Goal: Task Accomplishment & Management: Complete application form

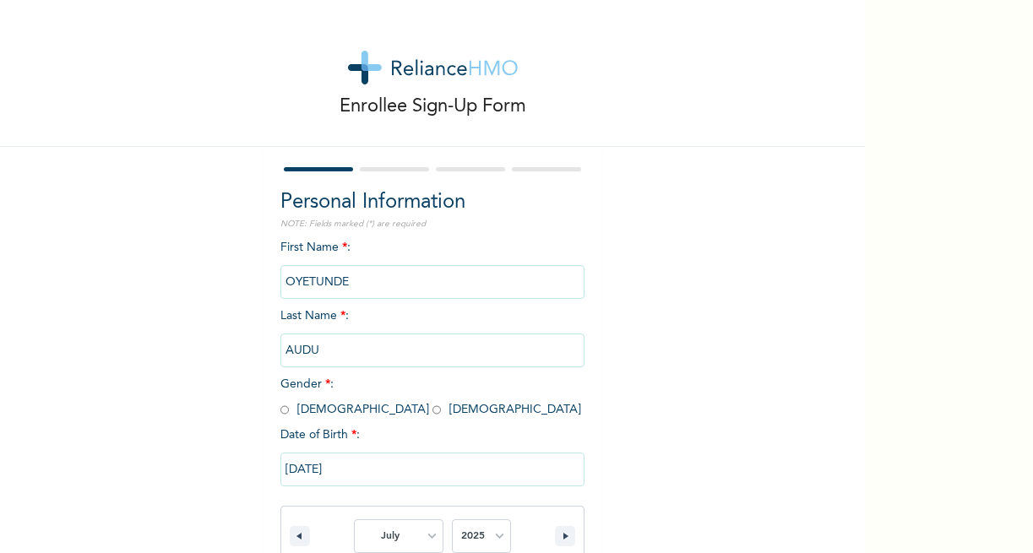
select select "6"
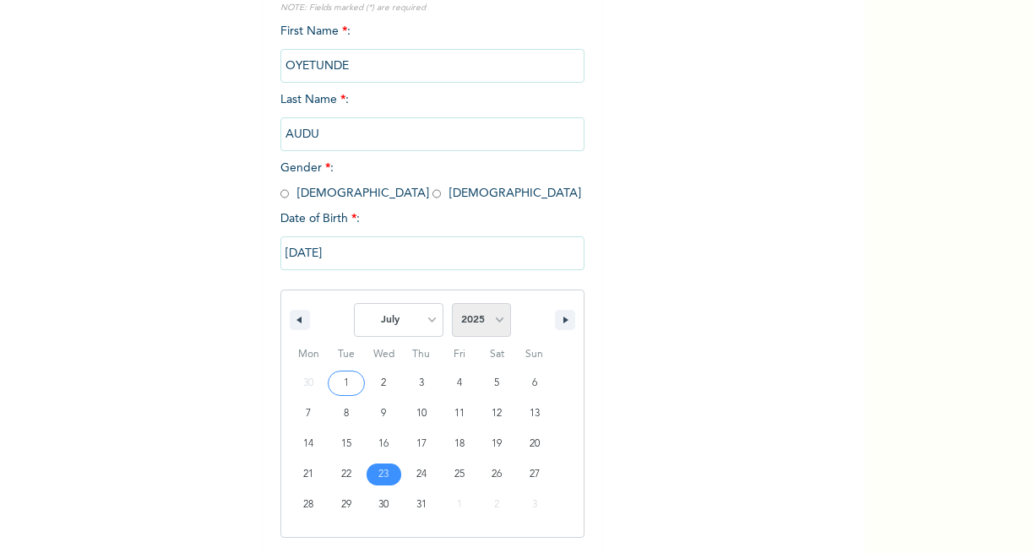
click at [488, 323] on select "2025 2024 2023 2022 2021 2020 2019 2018 2017 2016 2015 2014 2013 2012 2011 2010…" at bounding box center [481, 320] width 59 height 34
select select "1976"
click option "1976" at bounding box center [0, 0] width 0 height 0
type input "[DATE]"
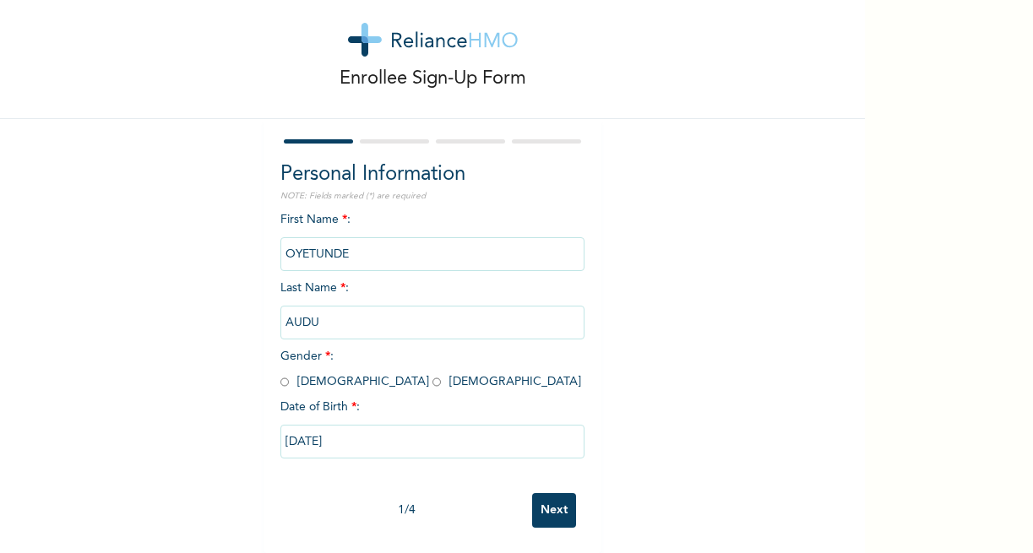
scroll to position [42, 0]
click at [551, 497] on input "Next" at bounding box center [554, 510] width 44 height 35
click at [367, 312] on input "AUDU" at bounding box center [432, 323] width 304 height 34
click at [541, 496] on input "Next" at bounding box center [554, 510] width 44 height 35
click at [464, 429] on input "[DATE]" at bounding box center [432, 442] width 304 height 34
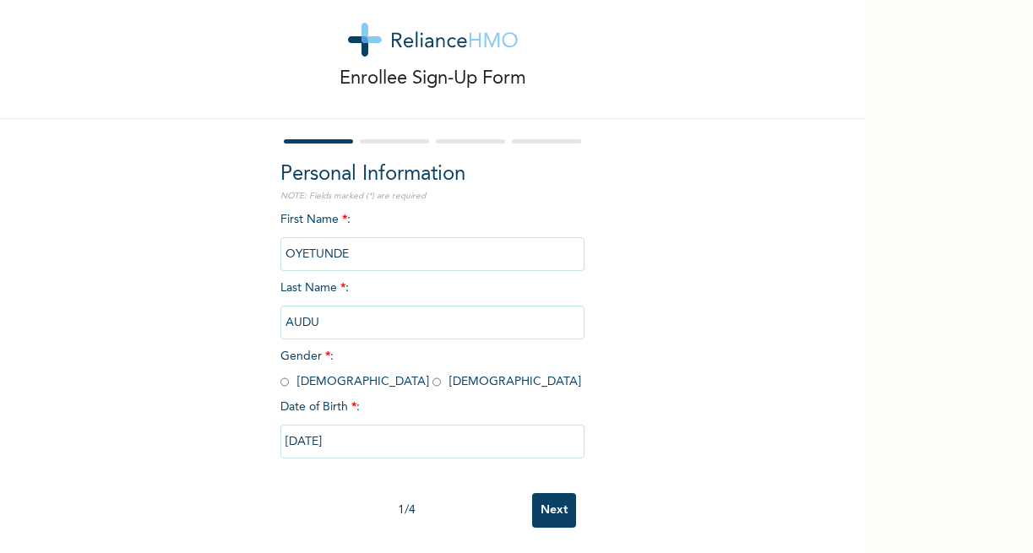
select select "6"
select select "1976"
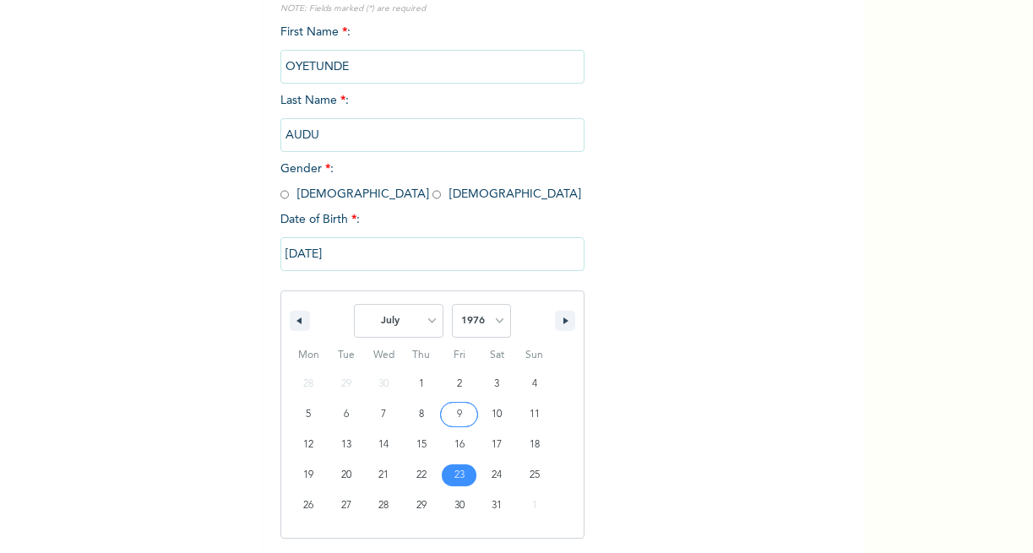
scroll to position [216, 0]
click at [301, 253] on input "[DATE]" at bounding box center [432, 253] width 304 height 34
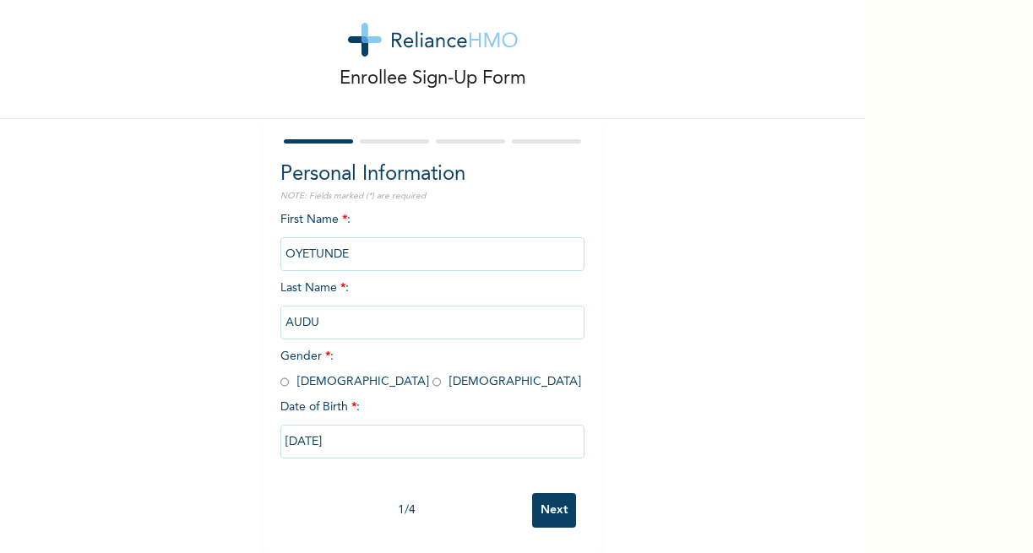
scroll to position [42, 0]
click at [334, 425] on input "[DATE]" at bounding box center [432, 442] width 304 height 34
select select "6"
select select "1976"
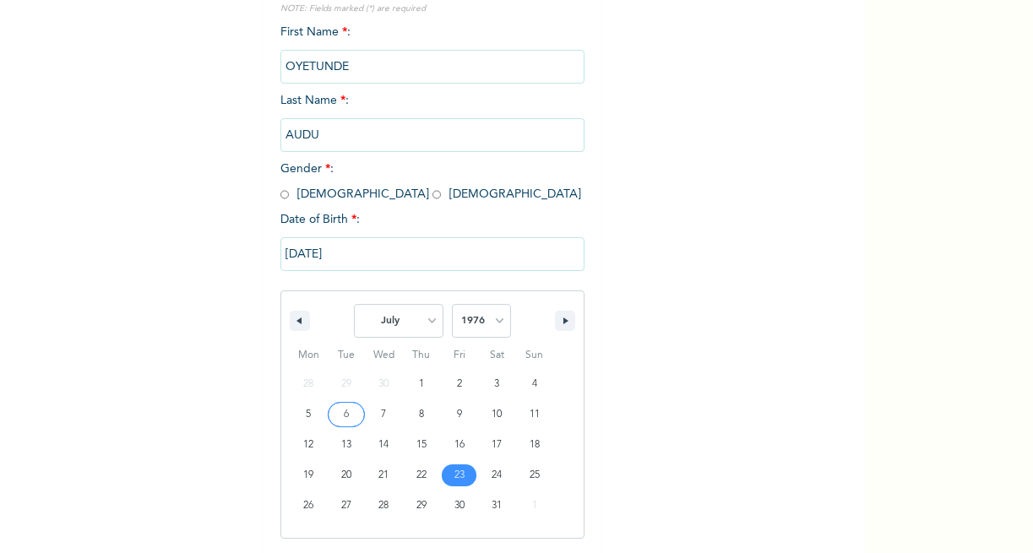
scroll to position [216, 0]
click at [284, 251] on input "[DATE]" at bounding box center [432, 253] width 304 height 34
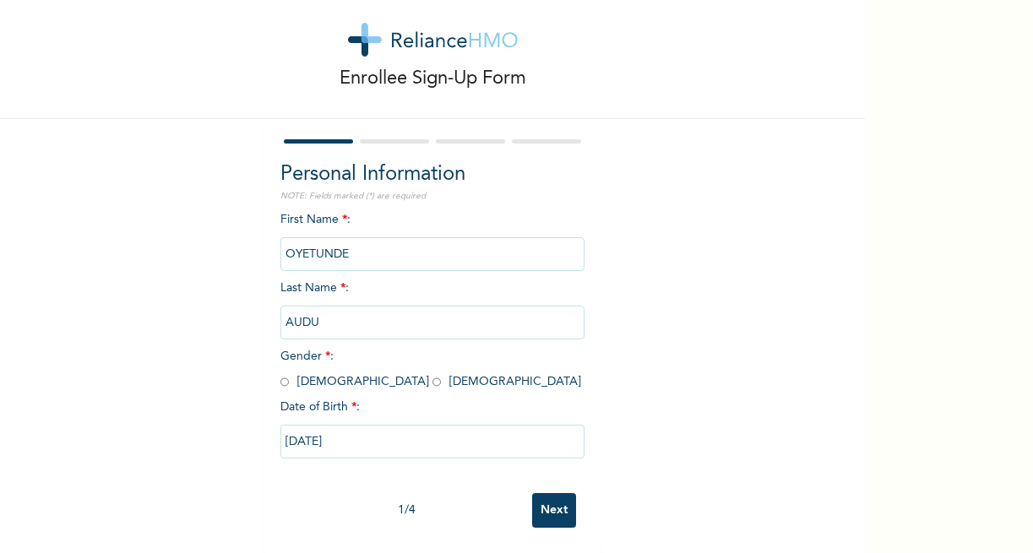
scroll to position [42, 0]
click at [541, 499] on input "Next" at bounding box center [554, 510] width 44 height 35
click at [370, 339] on div "First Name * : [PERSON_NAME] Last Name * : AUDU Gender * : [DEMOGRAPHIC_DATA] […" at bounding box center [432, 348] width 304 height 274
click at [280, 374] on input "radio" at bounding box center [284, 382] width 8 height 16
radio input "true"
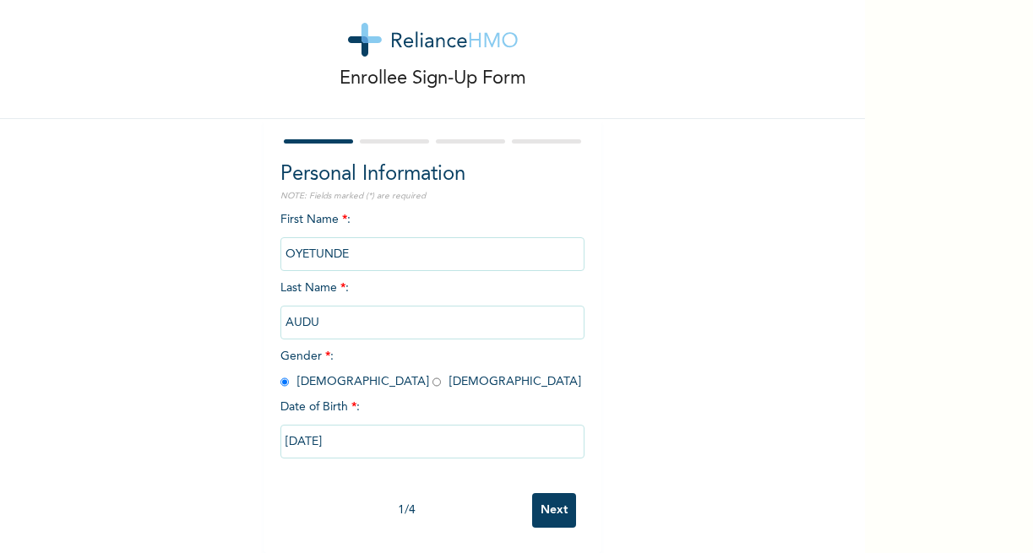
click at [551, 500] on input "Next" at bounding box center [554, 510] width 44 height 35
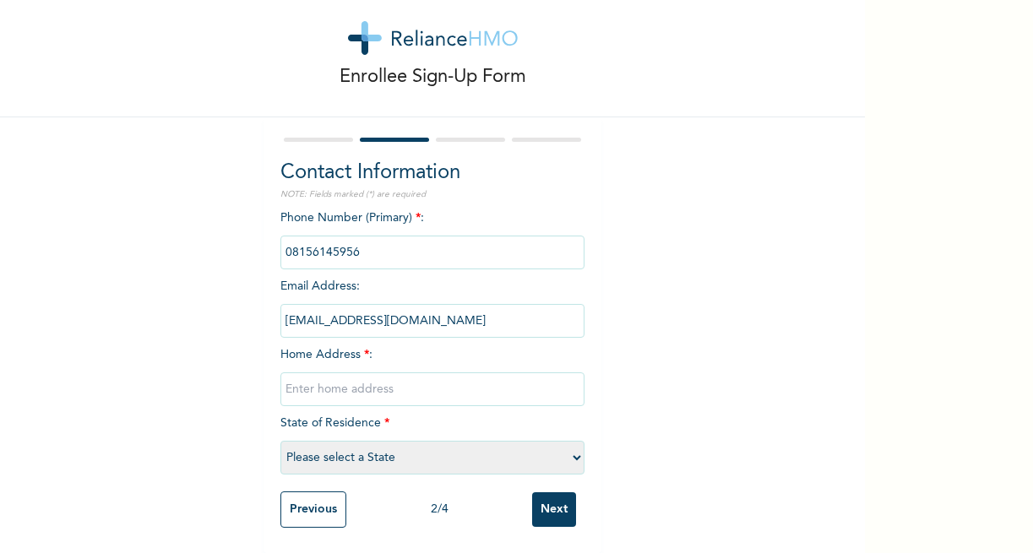
click at [285, 376] on input "text" at bounding box center [432, 389] width 304 height 34
type input "NO 1 AUDU AVENUE IFO GRA BEHIND IFO POLICE BARRACK ALONG ORILE IFO ROAD AFTER P…"
click at [569, 444] on select "Please select a State [PERSON_NAME] (FCT) [PERSON_NAME] Ibom [GEOGRAPHIC_DATA] …" at bounding box center [432, 458] width 304 height 34
select select "28"
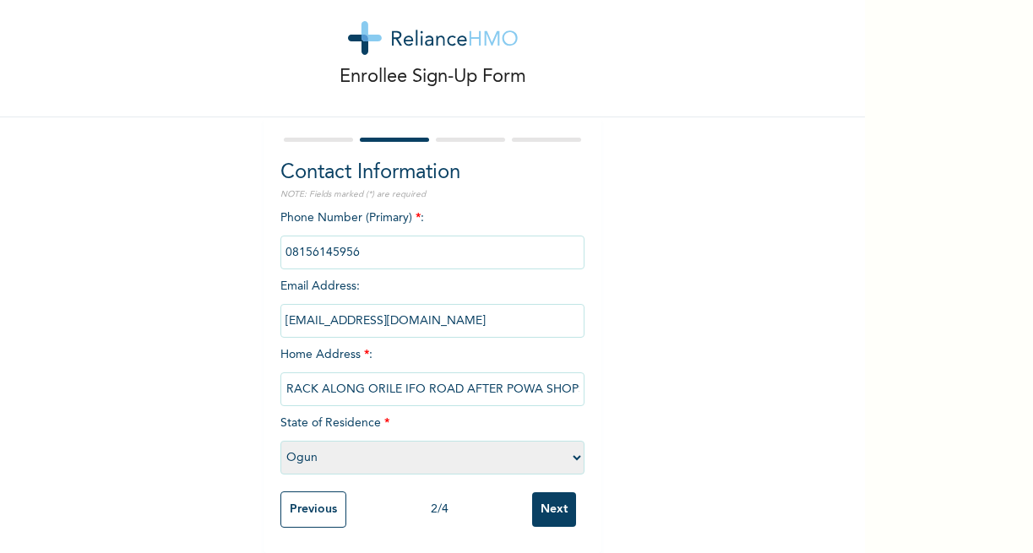
click option "Ogun" at bounding box center [0, 0] width 0 height 0
click at [545, 499] on input "Next" at bounding box center [554, 509] width 44 height 35
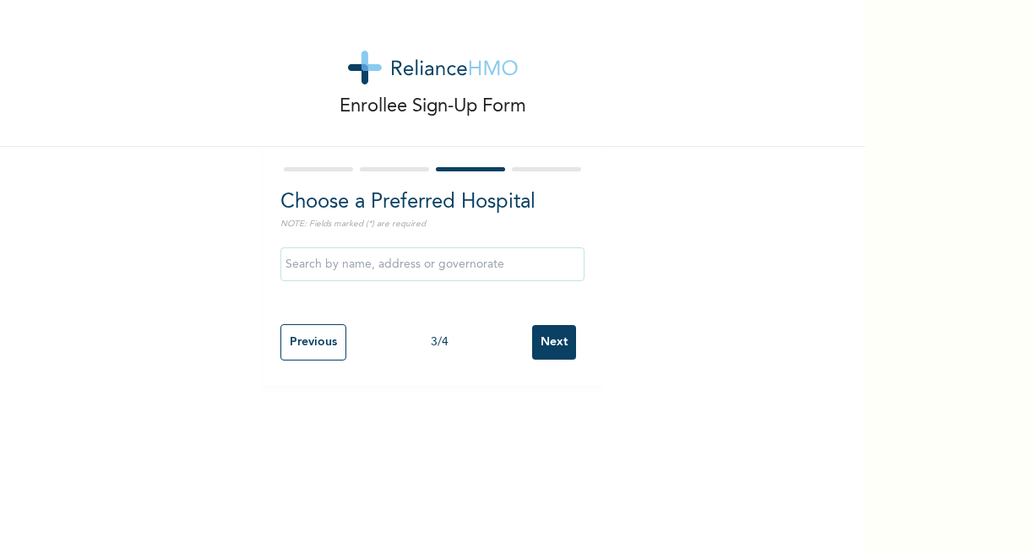
scroll to position [0, 0]
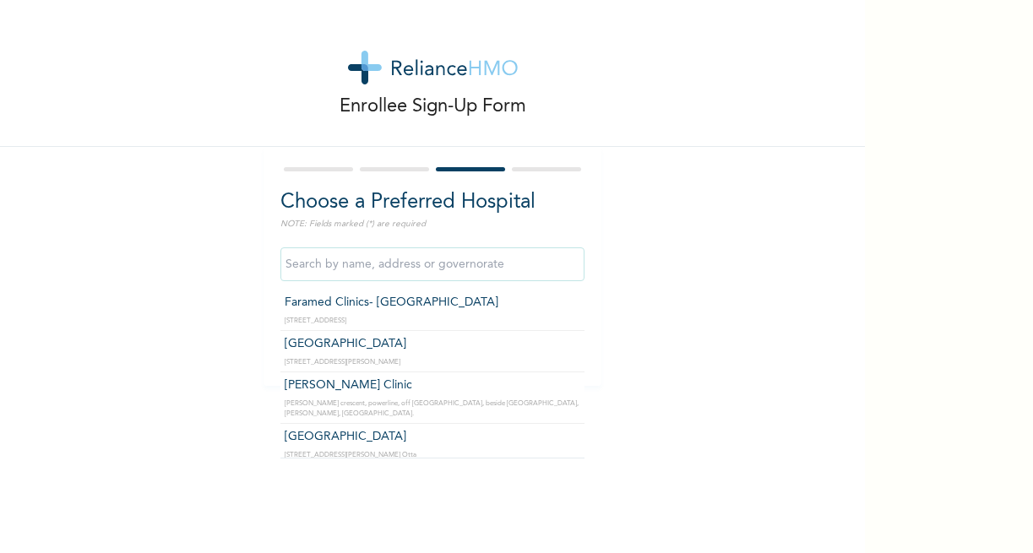
click at [315, 263] on input "text" at bounding box center [432, 264] width 304 height 34
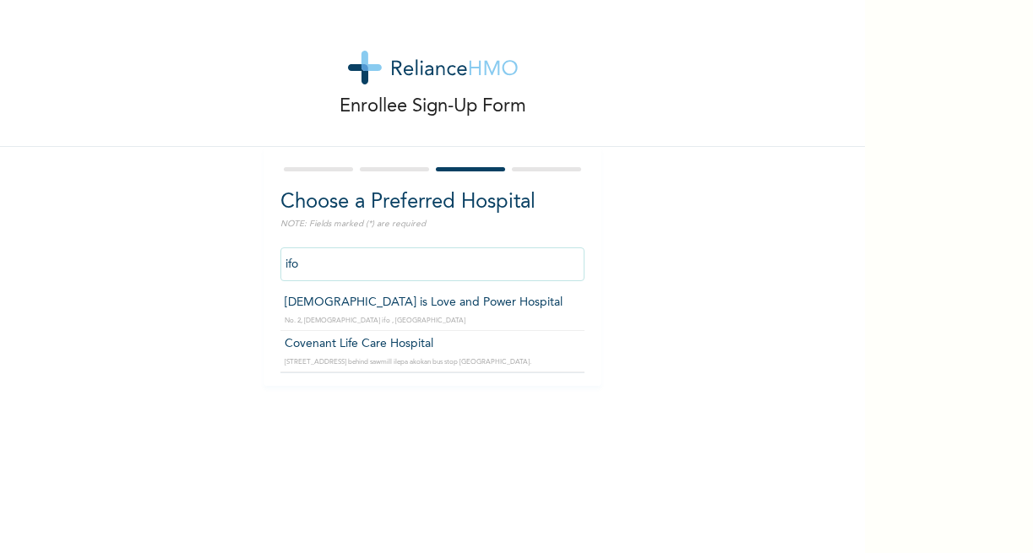
type input "[DEMOGRAPHIC_DATA] is Love and Power Hospital"
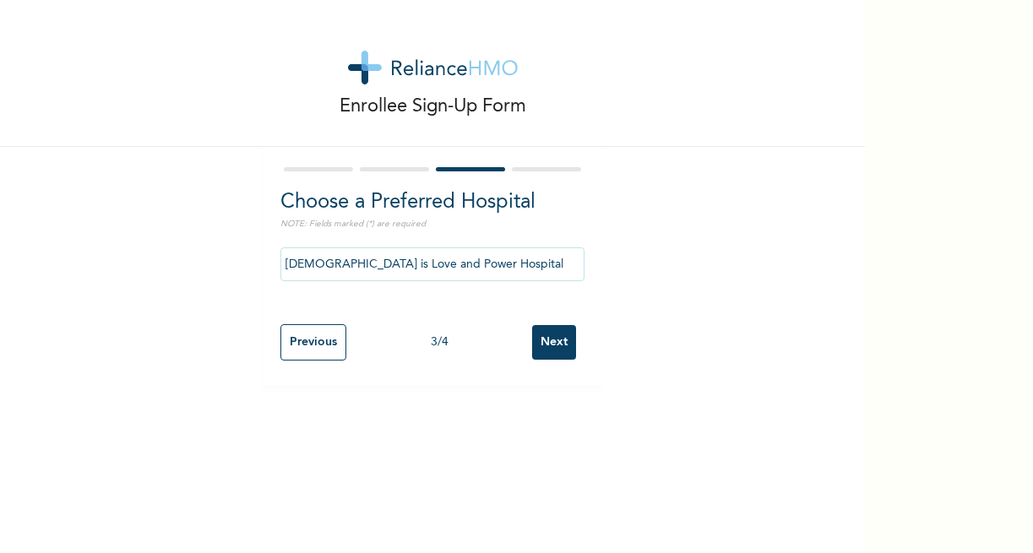
click at [542, 342] on input "Next" at bounding box center [554, 342] width 44 height 35
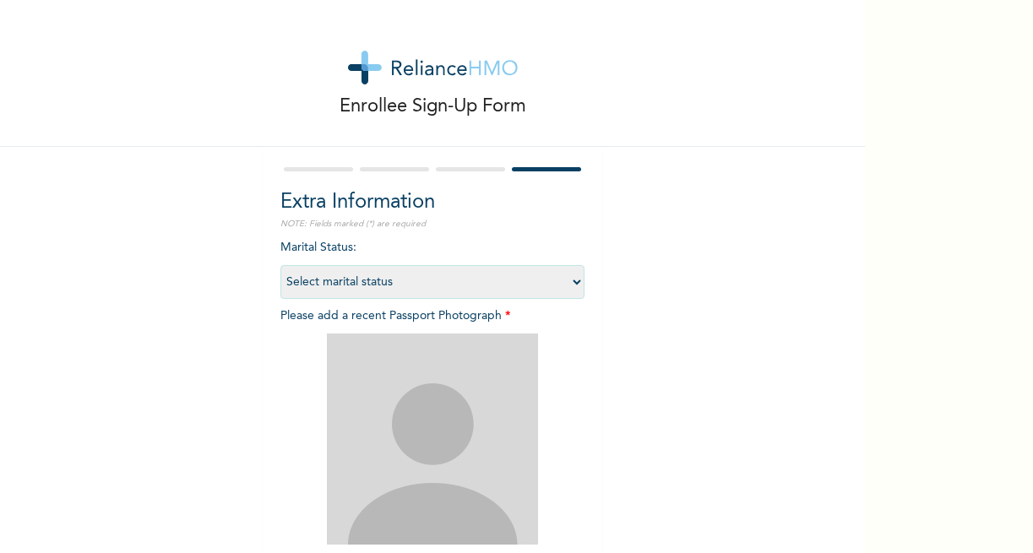
click at [280, 265] on select "Select marital status [DEMOGRAPHIC_DATA] Married [DEMOGRAPHIC_DATA] Widow/[DEMO…" at bounding box center [432, 282] width 304 height 34
select select "2"
click option "Married" at bounding box center [0, 0] width 0 height 0
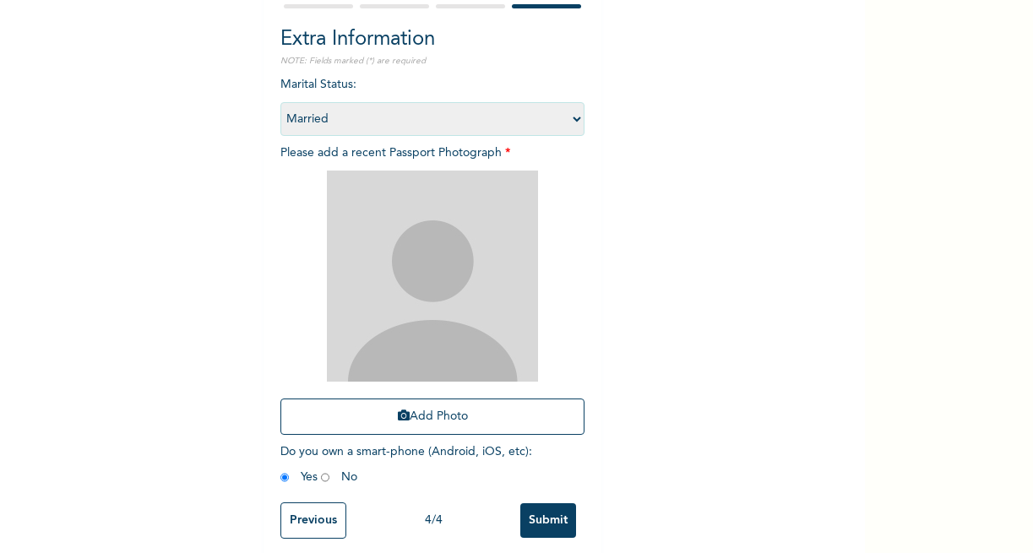
scroll to position [182, 0]
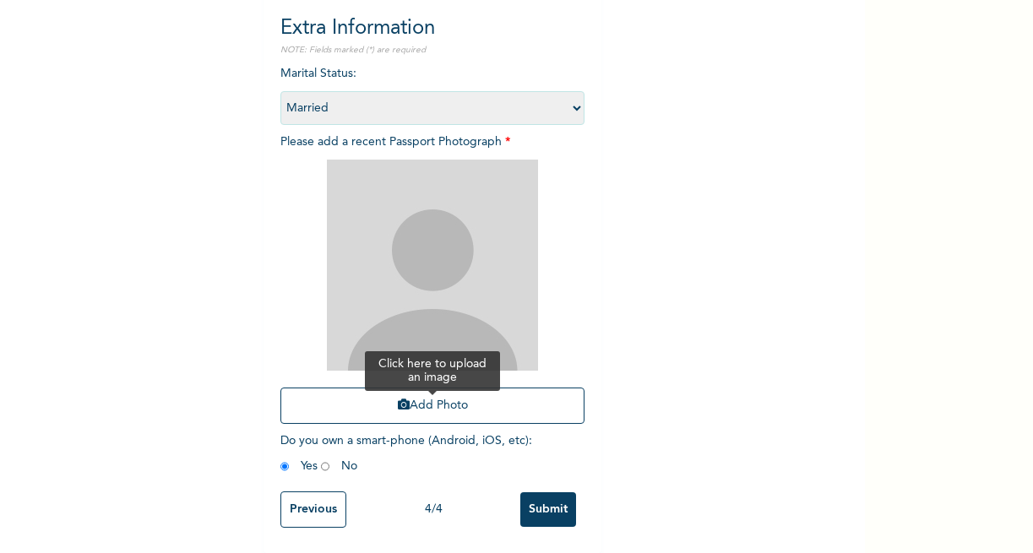
click at [444, 398] on button "Add Photo" at bounding box center [432, 406] width 304 height 36
click at [442, 393] on button "Add Photo" at bounding box center [432, 406] width 304 height 36
click at [435, 399] on button "Add Photo" at bounding box center [432, 406] width 304 height 36
click at [449, 395] on button "Add Photo" at bounding box center [432, 406] width 304 height 36
click at [439, 399] on button "Add Photo" at bounding box center [432, 406] width 304 height 36
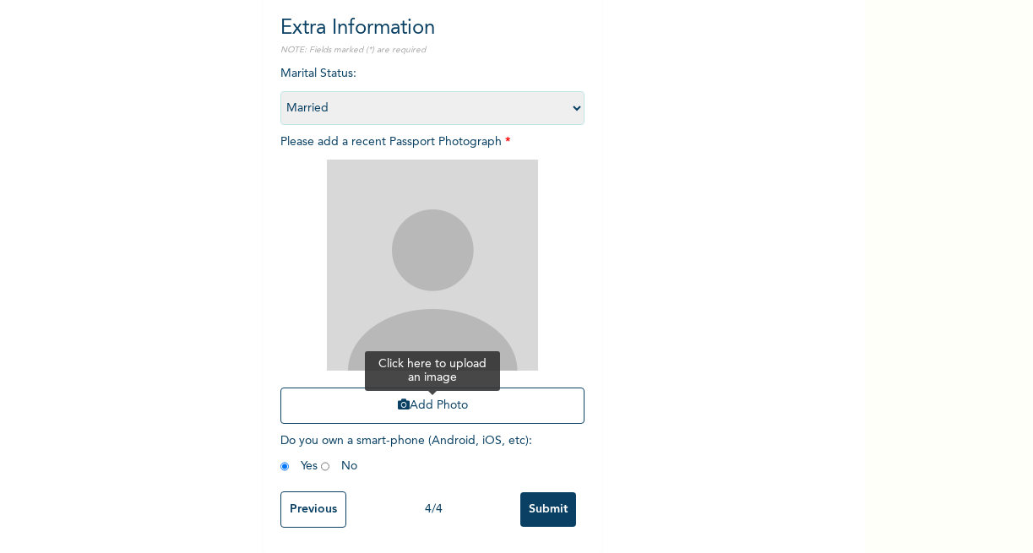
click at [439, 397] on button "Add Photo" at bounding box center [432, 406] width 304 height 36
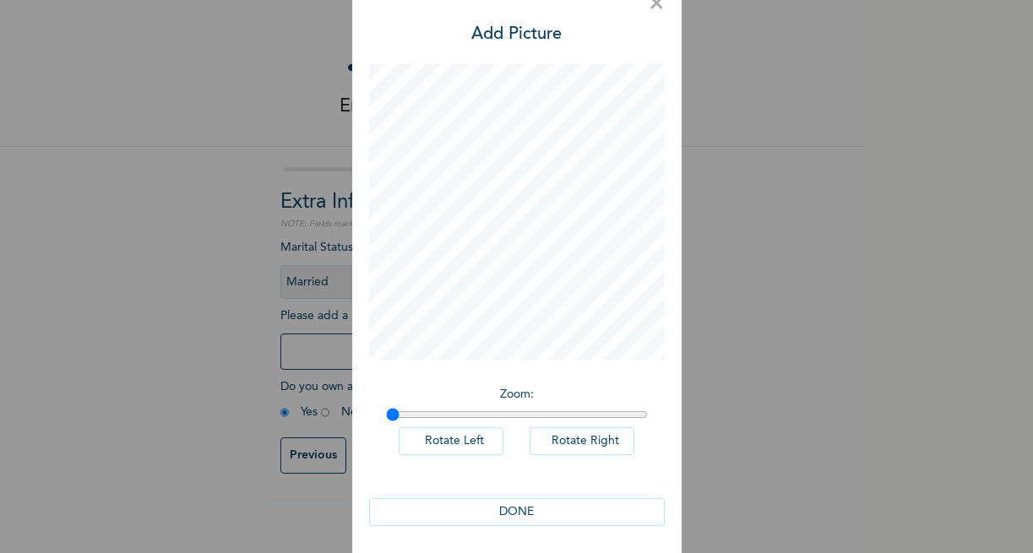
scroll to position [44, 0]
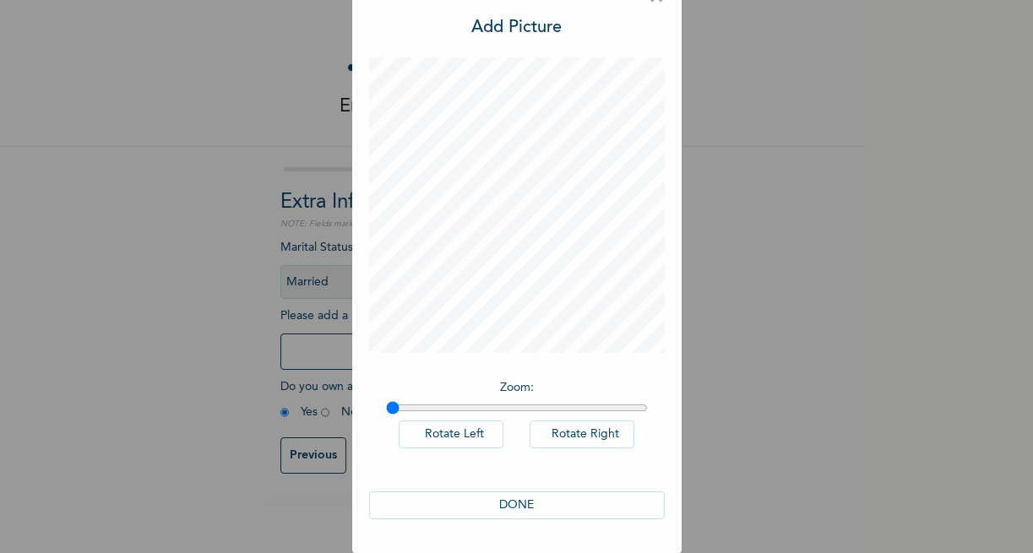
click at [511, 504] on button "DONE" at bounding box center [517, 506] width 296 height 28
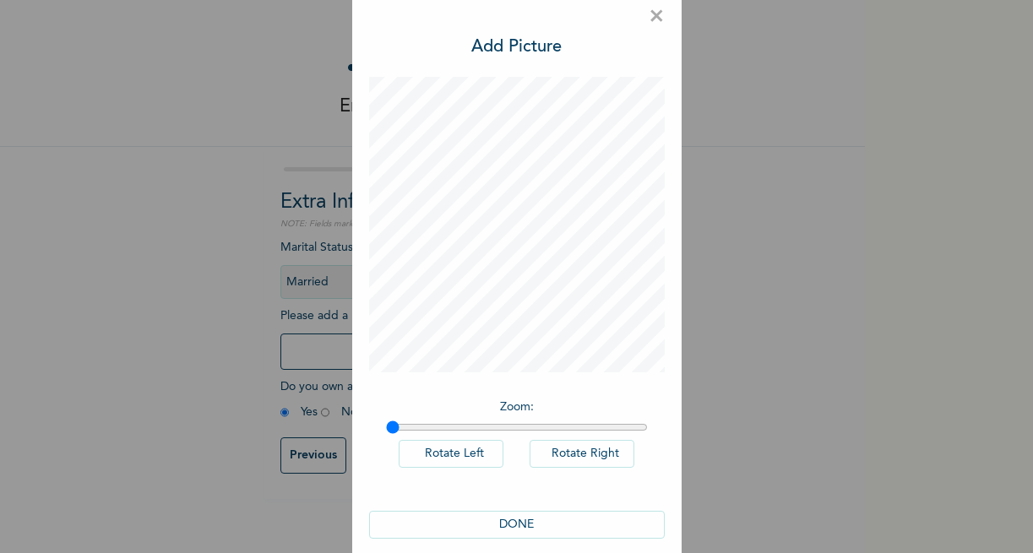
scroll to position [0, 0]
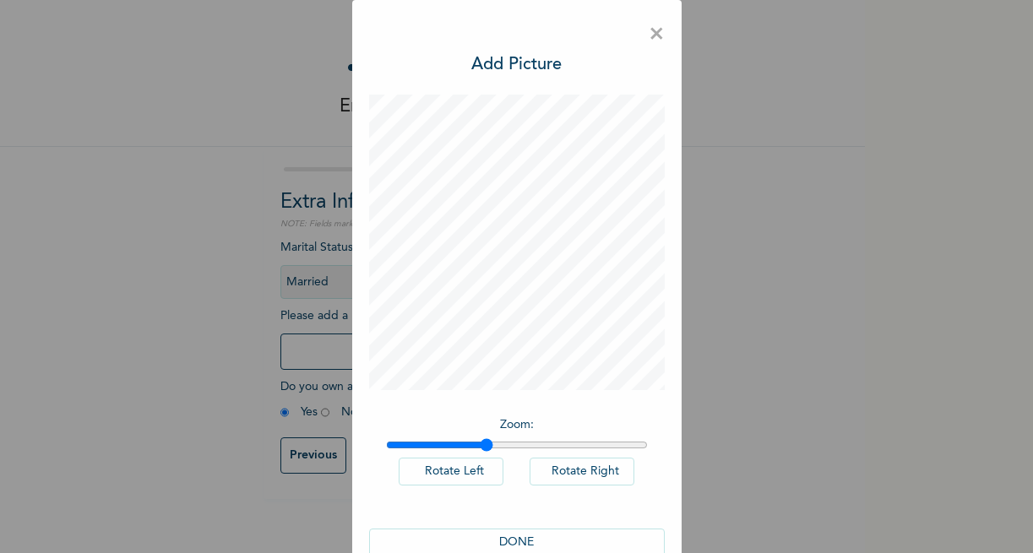
click at [481, 447] on input "range" at bounding box center [517, 445] width 262 height 14
click at [577, 450] on input "range" at bounding box center [517, 445] width 262 height 14
click at [606, 449] on input "range" at bounding box center [517, 445] width 262 height 14
click at [633, 446] on input "range" at bounding box center [517, 445] width 262 height 14
click at [386, 448] on input "range" at bounding box center [517, 445] width 262 height 14
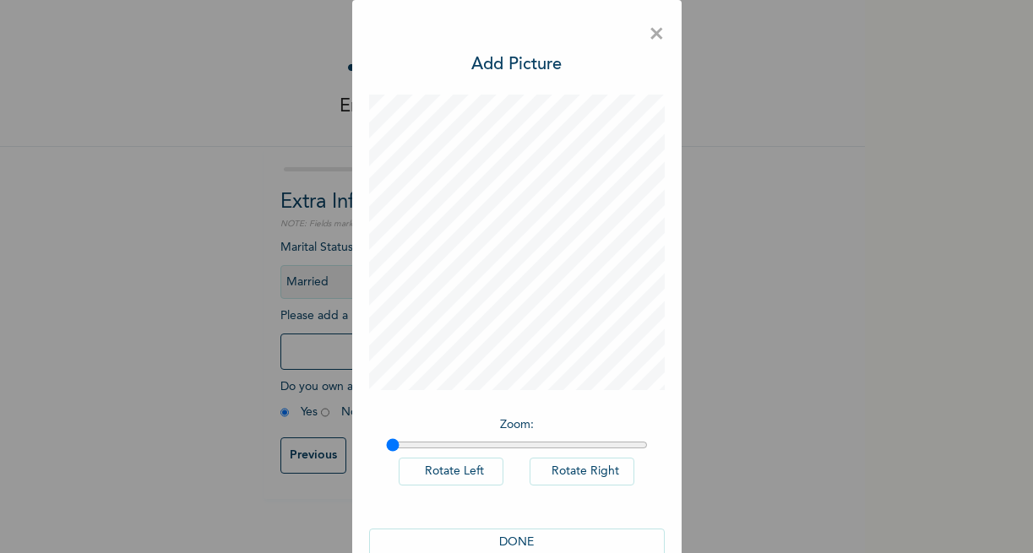
click at [556, 477] on button "Rotate Right" at bounding box center [582, 472] width 105 height 28
click at [636, 448] on input "range" at bounding box center [517, 445] width 262 height 14
click at [450, 480] on button "Rotate Left" at bounding box center [451, 472] width 105 height 28
click at [587, 480] on button "Rotate Right" at bounding box center [582, 472] width 105 height 28
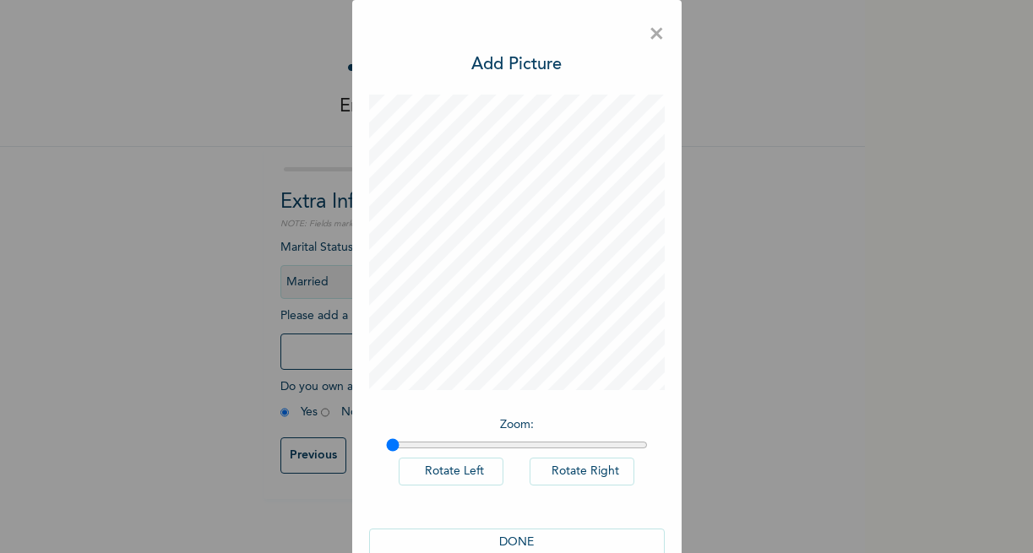
type input "1"
click at [386, 445] on input "range" at bounding box center [517, 445] width 262 height 14
click at [649, 32] on span "×" at bounding box center [657, 34] width 16 height 35
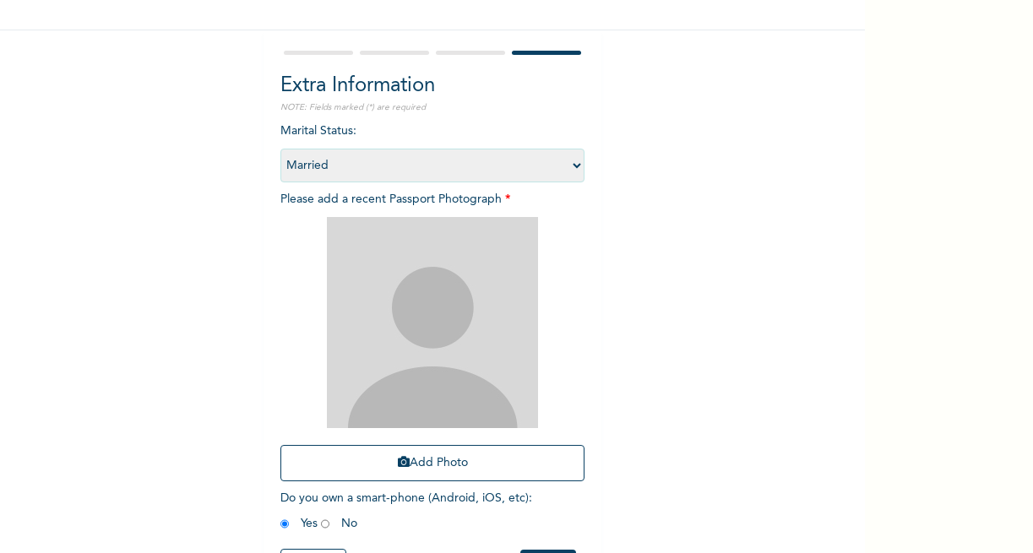
scroll to position [122, 0]
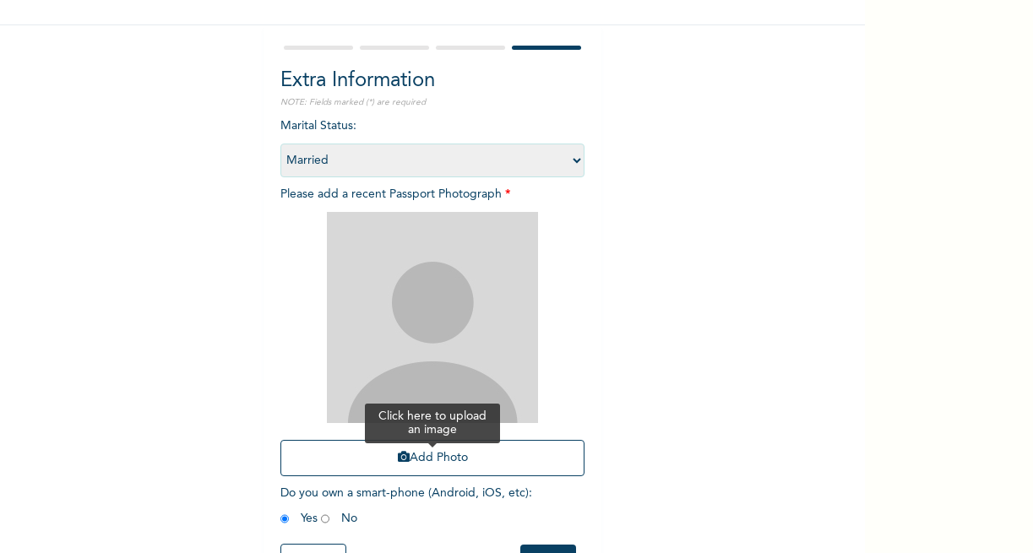
click at [419, 459] on button "Add Photo" at bounding box center [432, 458] width 304 height 36
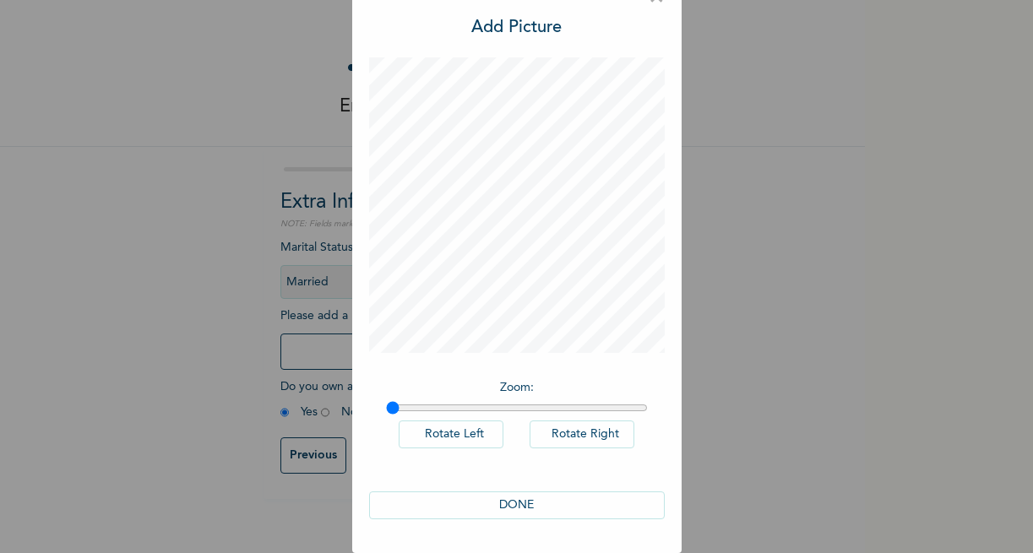
scroll to position [44, 0]
click at [493, 401] on input "range" at bounding box center [517, 408] width 262 height 14
click at [459, 401] on input "range" at bounding box center [517, 408] width 262 height 14
click at [430, 405] on input "range" at bounding box center [517, 408] width 262 height 14
click at [558, 433] on button "Rotate Right" at bounding box center [582, 435] width 105 height 28
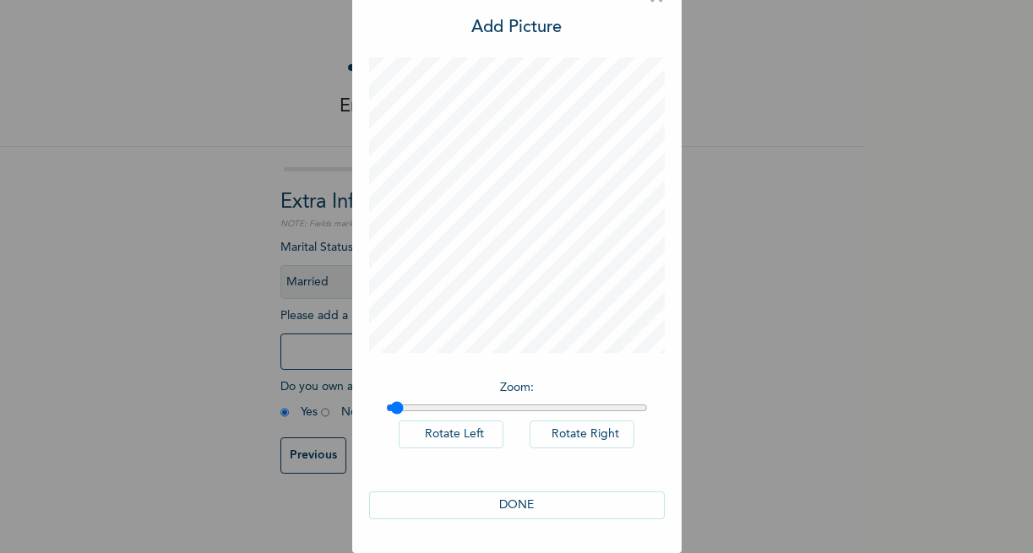
click at [391, 404] on input "range" at bounding box center [517, 408] width 262 height 14
click at [374, 403] on div "Zoom : Rotate Left Rotate Right" at bounding box center [517, 423] width 296 height 104
click at [419, 428] on button "Rotate Left" at bounding box center [451, 435] width 105 height 28
click at [374, 400] on div "Zoom : Rotate Left Rotate Right" at bounding box center [517, 423] width 296 height 104
type input "1"
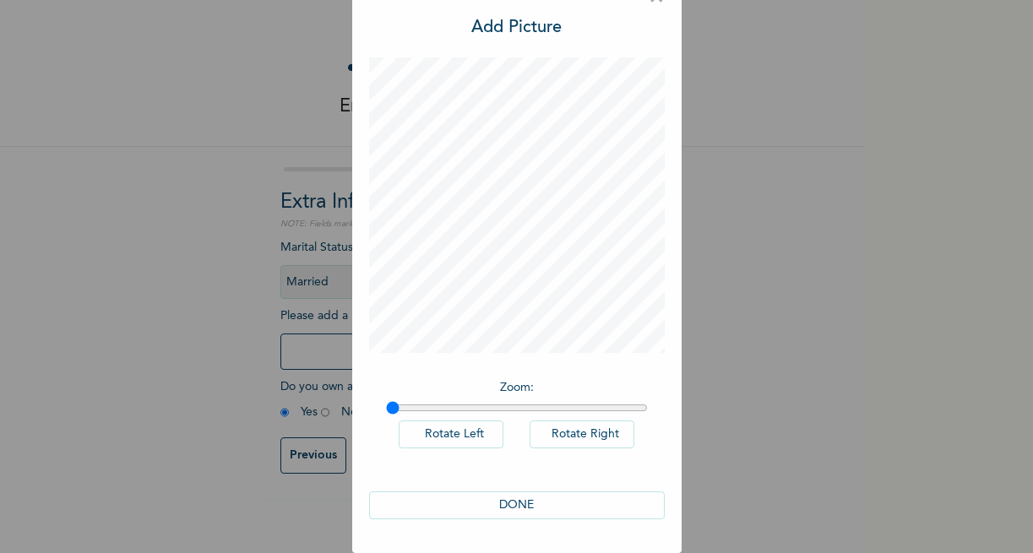
click at [386, 403] on input "range" at bounding box center [517, 408] width 262 height 14
click at [527, 501] on button "DONE" at bounding box center [517, 506] width 296 height 28
click at [522, 506] on button "DONE" at bounding box center [517, 506] width 296 height 28
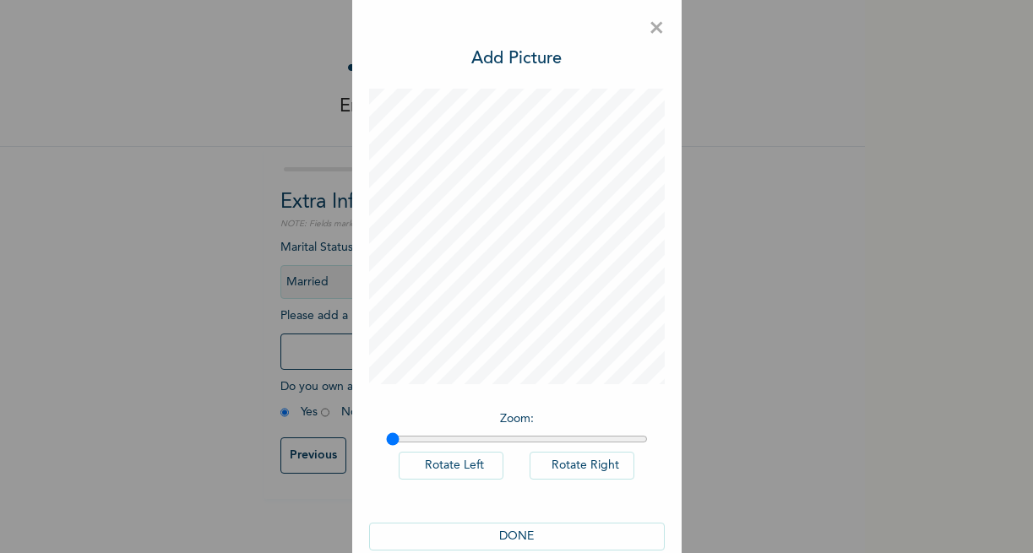
scroll to position [0, 0]
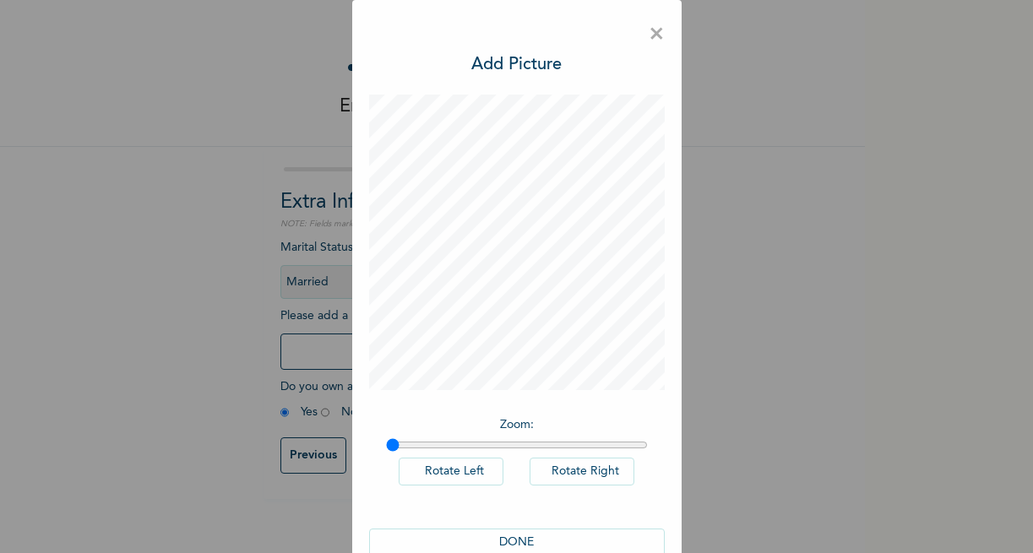
click at [639, 37] on div "× Add Picture Zoom : Rotate Left Rotate Right DONE" at bounding box center [516, 295] width 329 height 590
click at [649, 36] on span "×" at bounding box center [657, 34] width 16 height 35
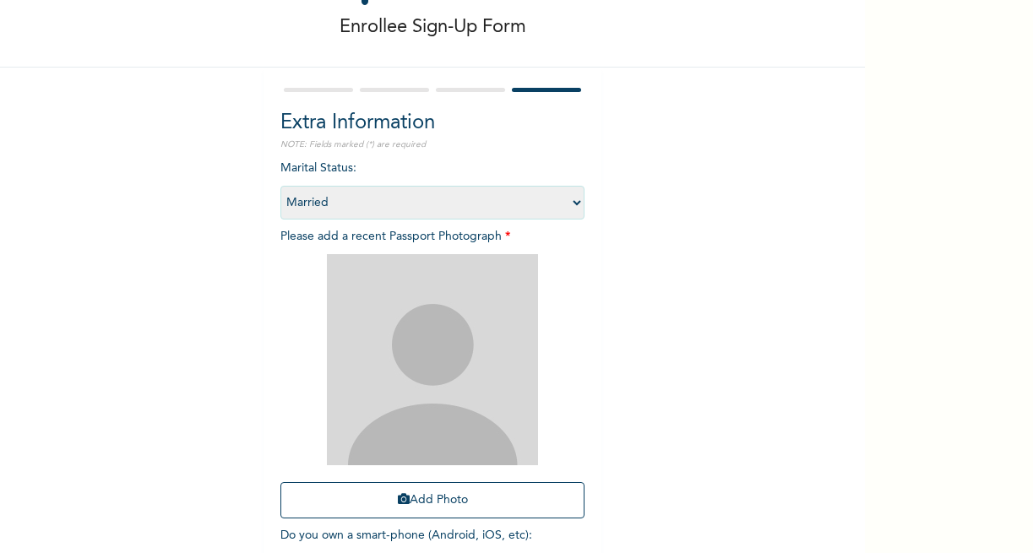
scroll to position [188, 0]
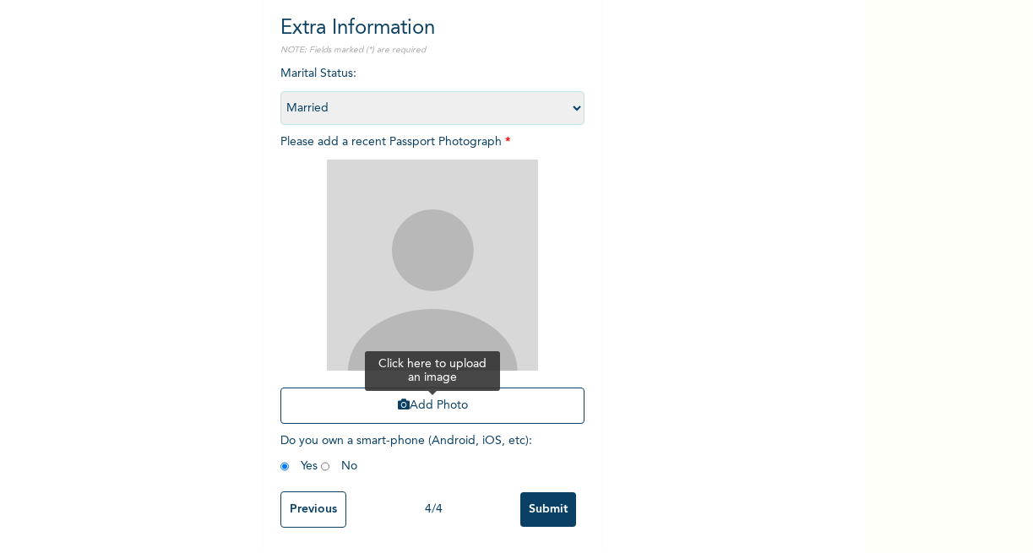
click at [440, 393] on button "Add Photo" at bounding box center [432, 406] width 304 height 36
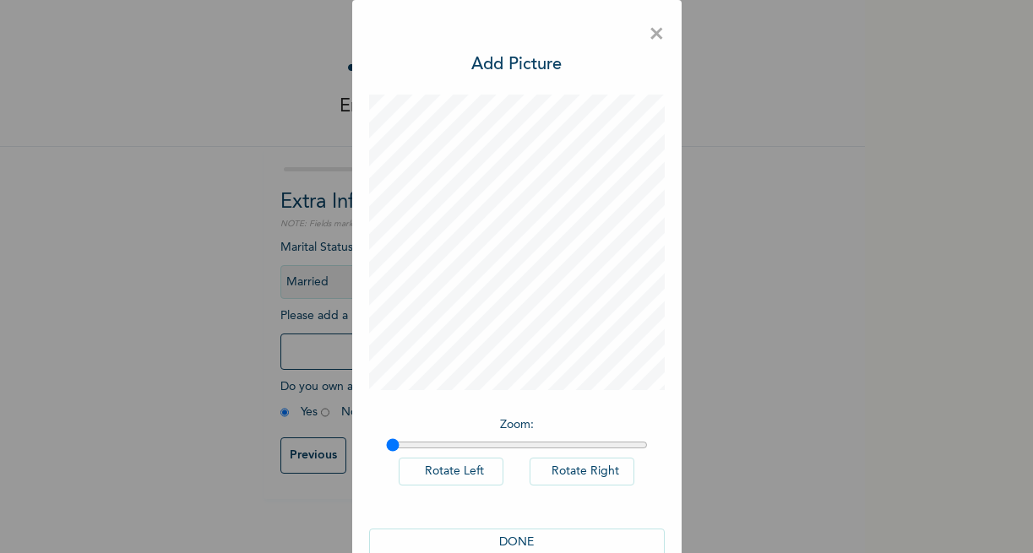
click at [641, 36] on div "× Add Picture Zoom : Rotate Left Rotate Right DONE" at bounding box center [516, 295] width 329 height 590
click at [649, 37] on span "×" at bounding box center [657, 34] width 16 height 35
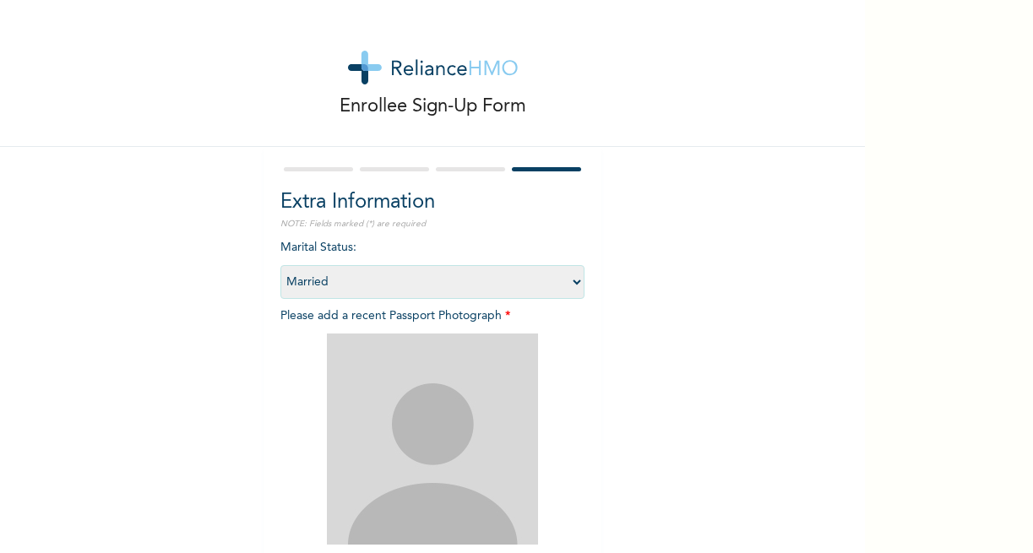
scroll to position [188, 0]
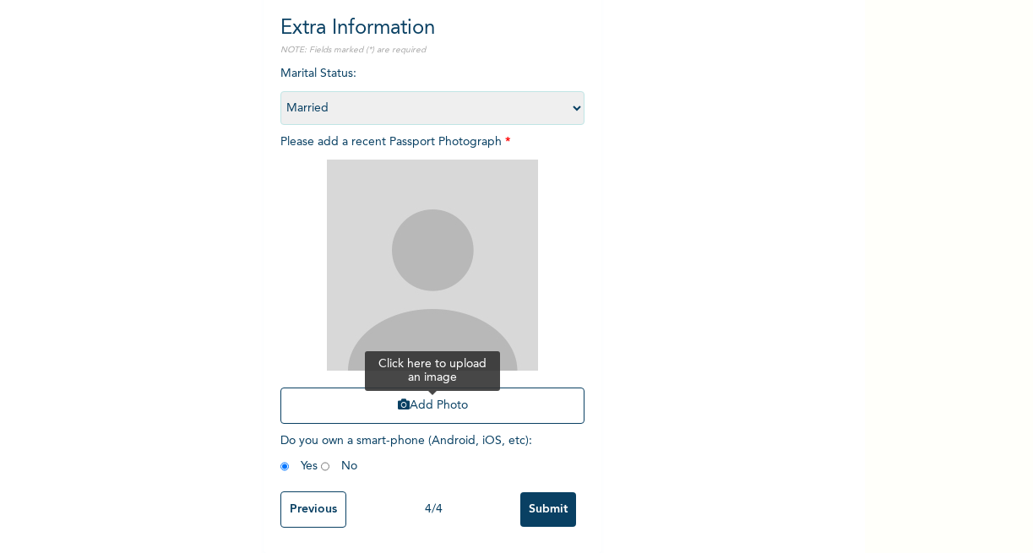
click at [443, 390] on button "Add Photo" at bounding box center [432, 406] width 304 height 36
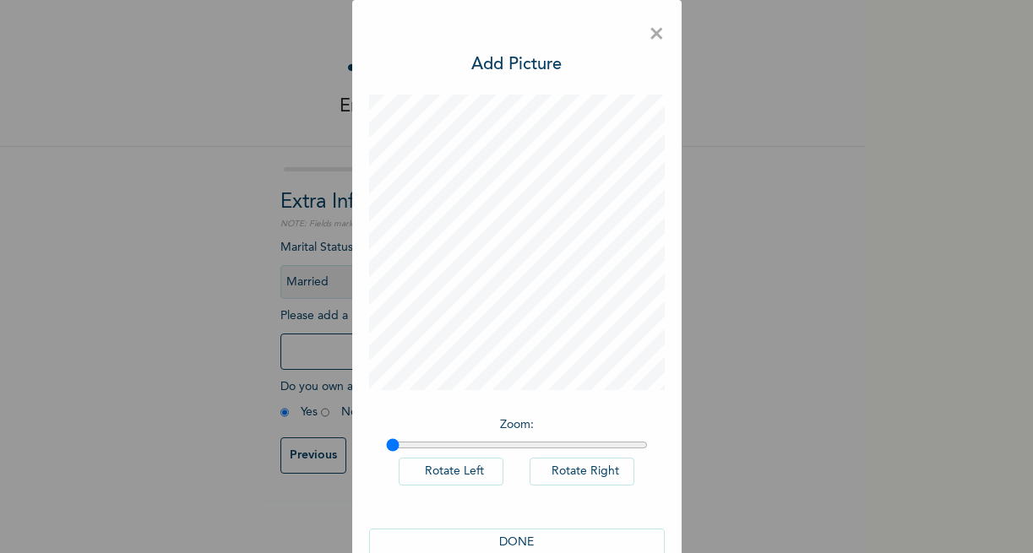
scroll to position [0, 0]
click at [907, 304] on div "Enrollee Sign-Up Form Extra Information NOTE: Fields marked (*) are required Ma…" at bounding box center [516, 276] width 1033 height 553
click at [656, 38] on span "×" at bounding box center [657, 34] width 16 height 35
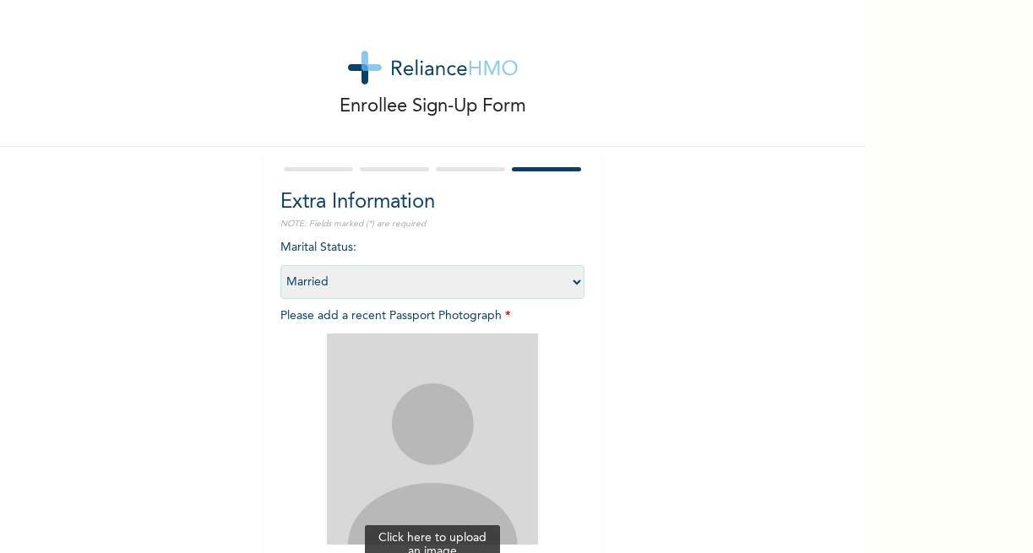
scroll to position [188, 0]
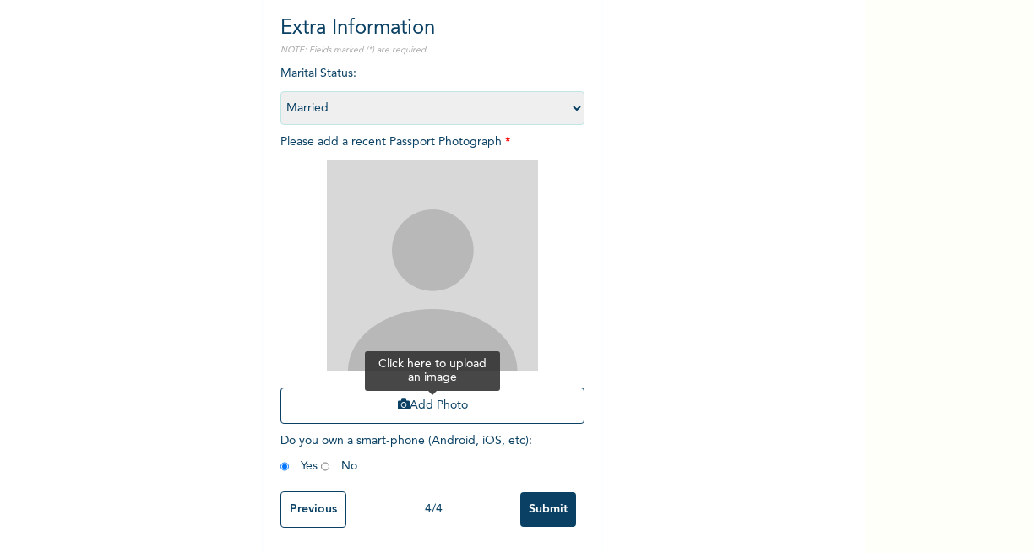
click at [398, 399] on icon "button" at bounding box center [404, 405] width 12 height 12
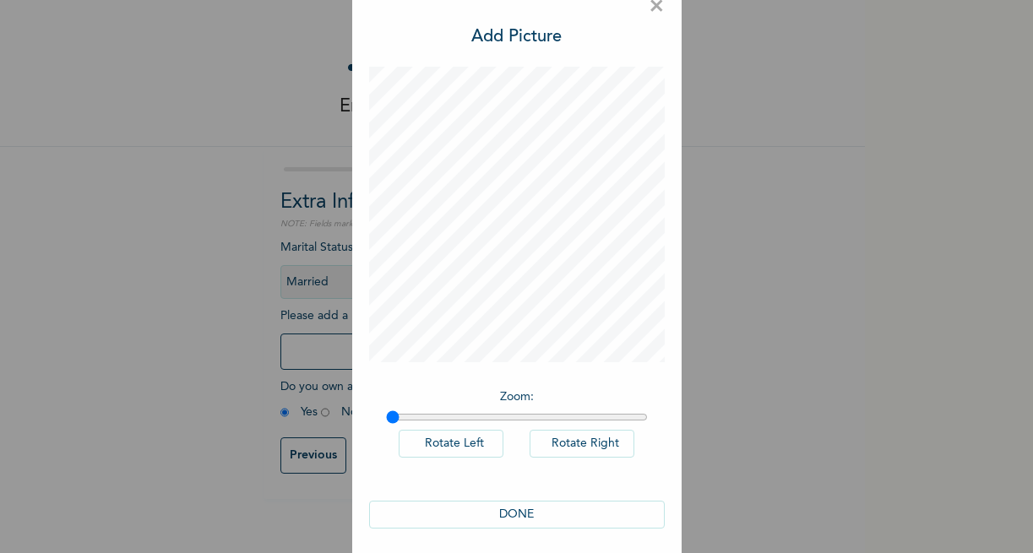
scroll to position [44, 0]
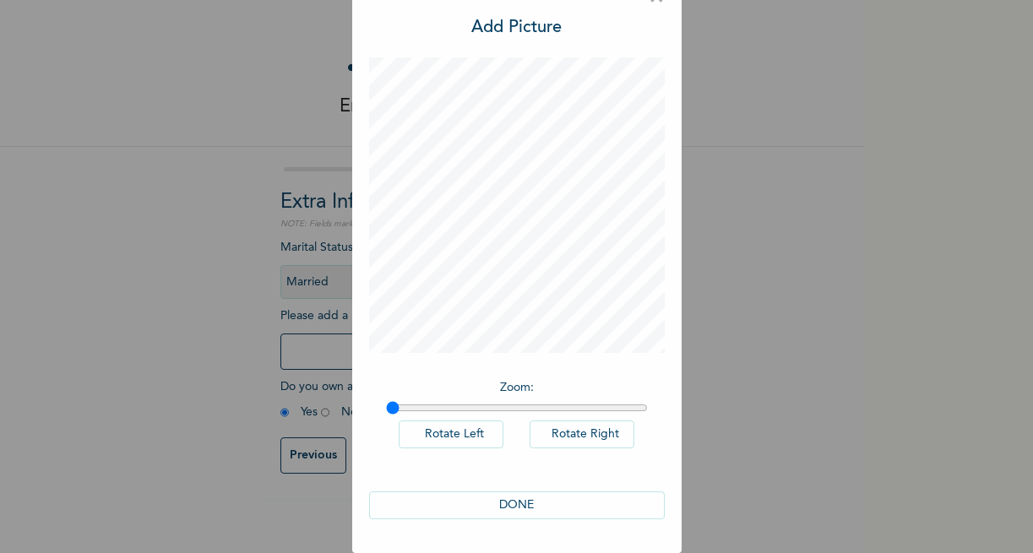
click at [513, 501] on button "DONE" at bounding box center [517, 506] width 296 height 28
click at [482, 500] on button "DONE" at bounding box center [517, 506] width 296 height 28
click at [466, 425] on button "Rotate Left" at bounding box center [451, 435] width 105 height 28
click at [565, 401] on input "range" at bounding box center [517, 408] width 262 height 14
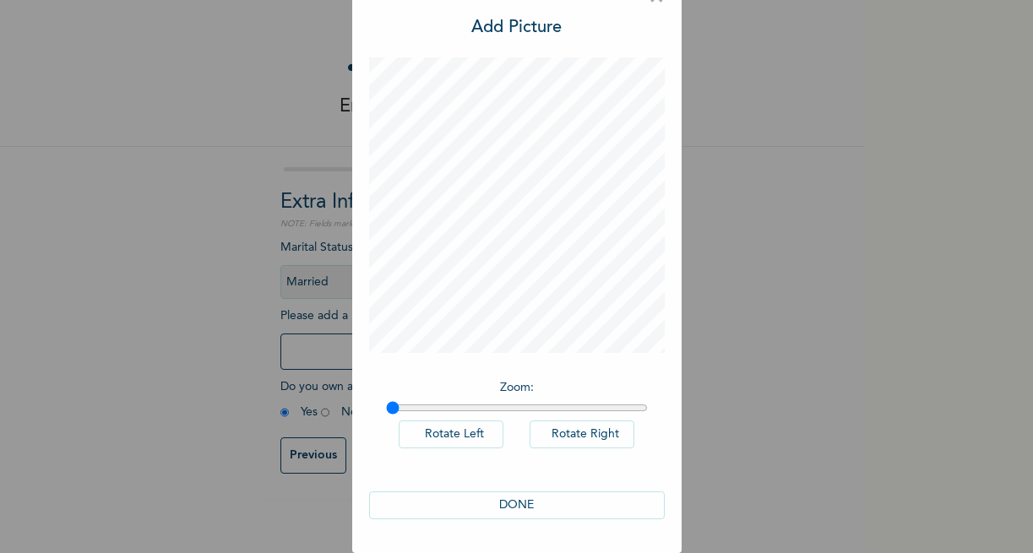
drag, startPoint x: 565, startPoint y: 399, endPoint x: 280, endPoint y: 397, distance: 285.5
type input "1"
click at [386, 401] on input "range" at bounding box center [517, 408] width 262 height 14
click at [503, 523] on div "DONE" at bounding box center [517, 506] width 296 height 62
click at [830, 229] on div "× Add Picture Zoom : Rotate Left Rotate Right DONE" at bounding box center [516, 276] width 1033 height 553
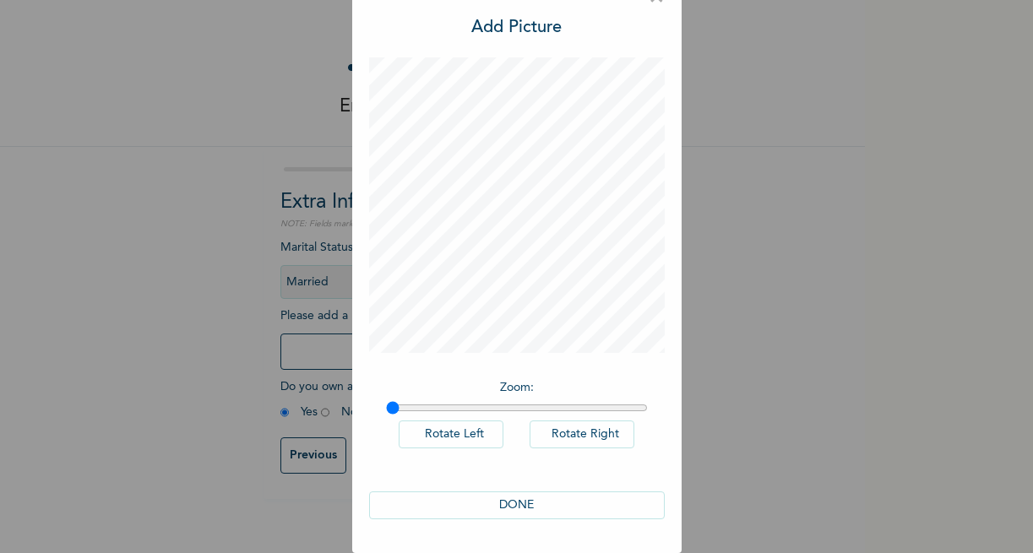
click at [789, 46] on div "× Add Picture Zoom : Rotate Left Rotate Right DONE" at bounding box center [516, 276] width 1033 height 553
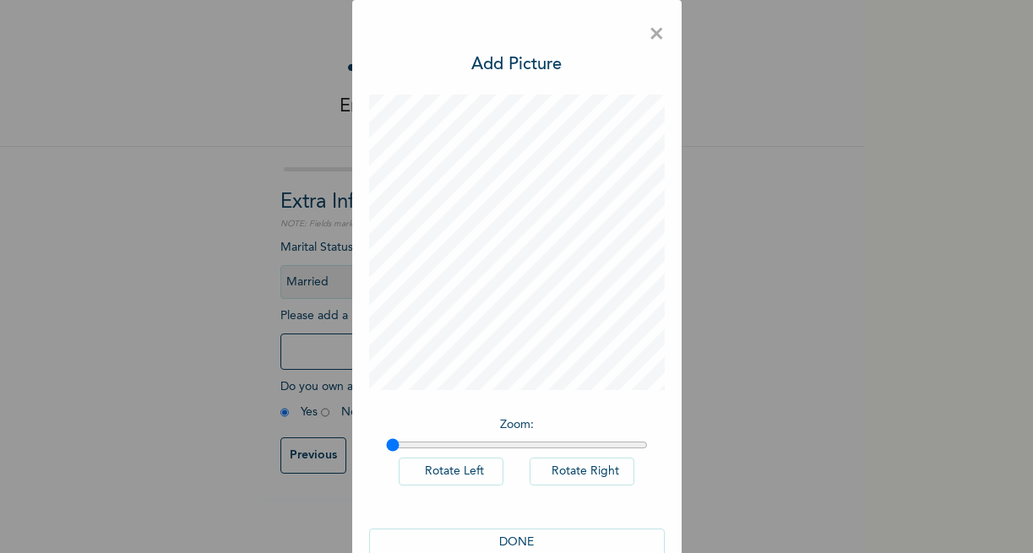
click at [649, 29] on span "×" at bounding box center [657, 34] width 16 height 35
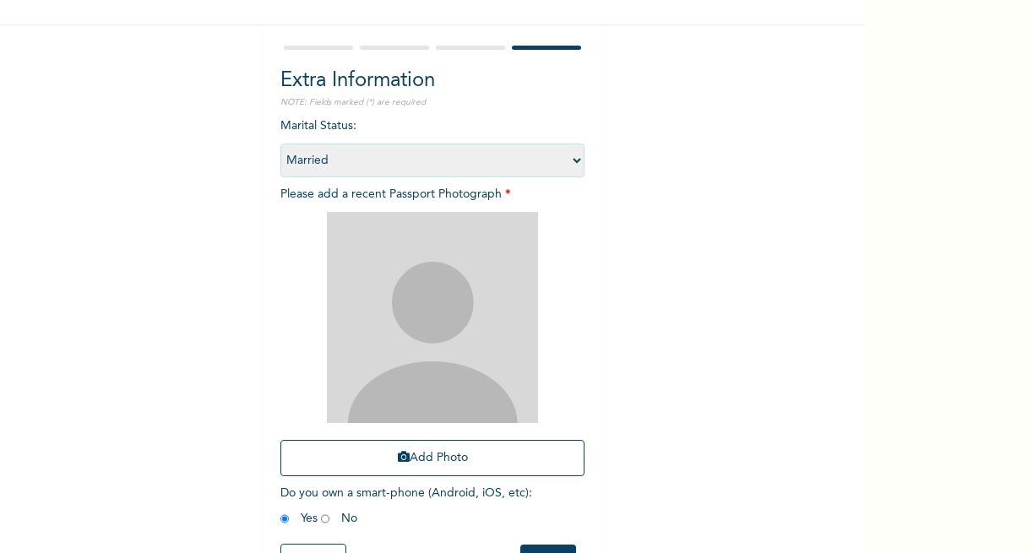
scroll to position [188, 0]
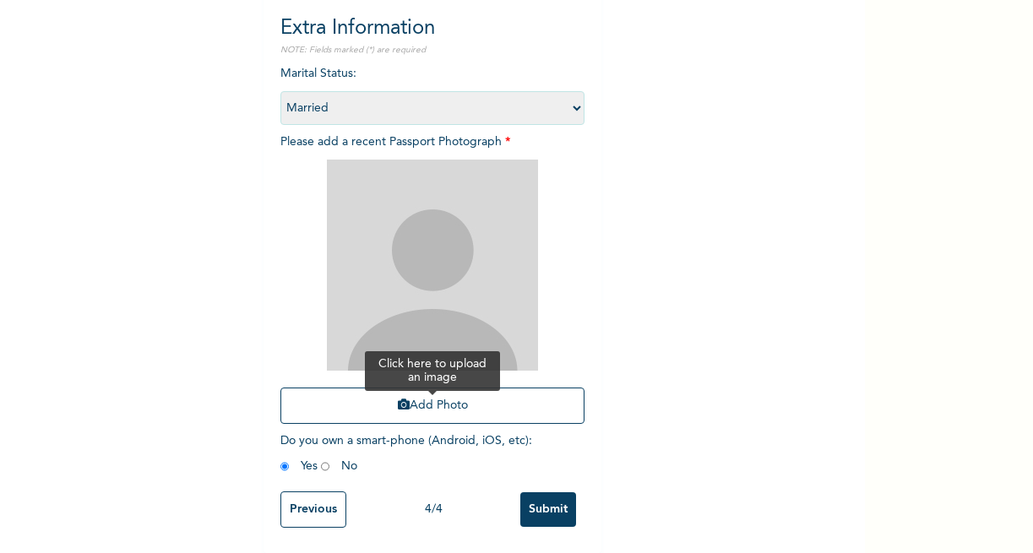
click at [436, 393] on button "Add Photo" at bounding box center [432, 406] width 304 height 36
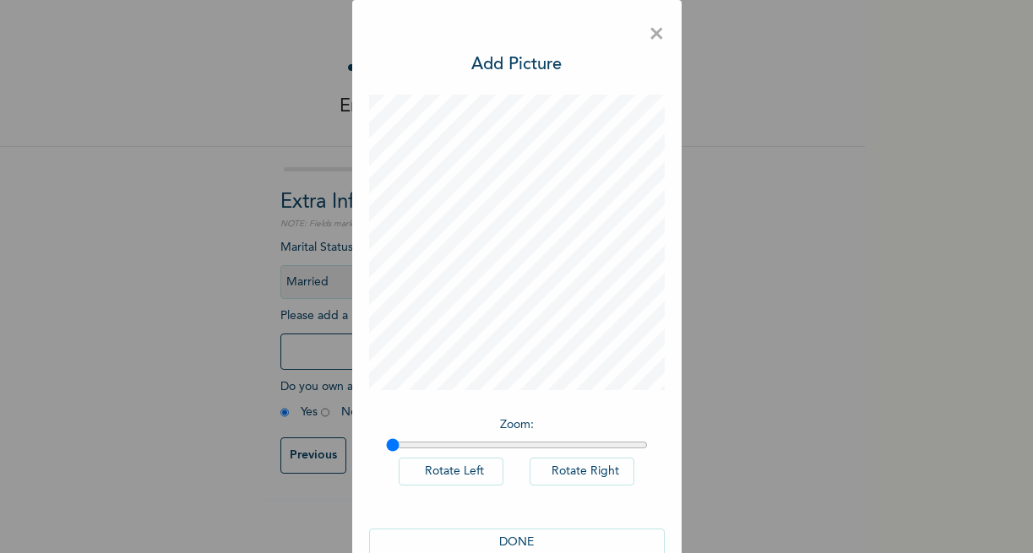
scroll to position [0, 0]
click at [560, 479] on button "Rotate Right" at bounding box center [582, 472] width 105 height 28
click at [426, 446] on input "range" at bounding box center [517, 445] width 262 height 14
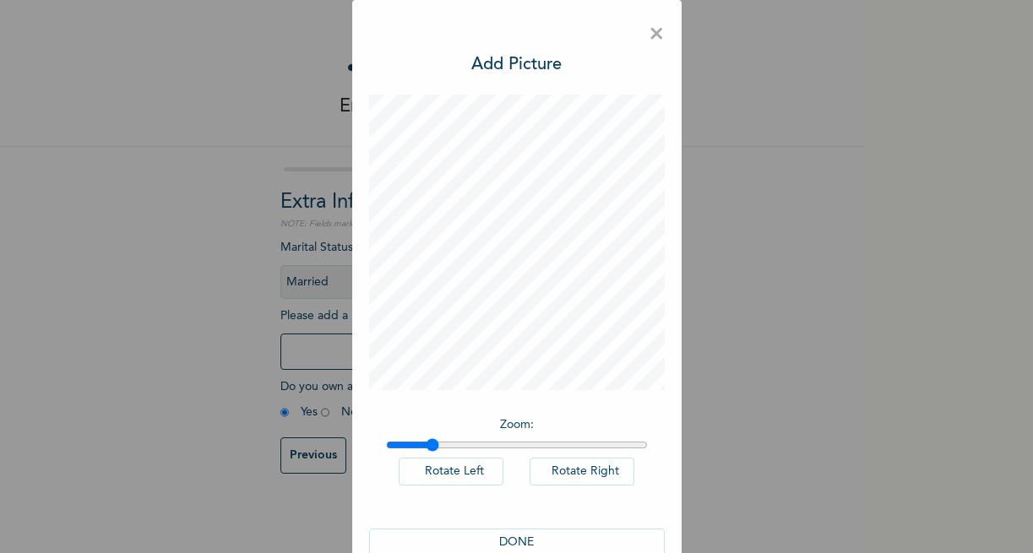
click at [426, 446] on input "range" at bounding box center [517, 445] width 262 height 14
drag, startPoint x: 431, startPoint y: 446, endPoint x: 600, endPoint y: 452, distance: 169.0
click at [600, 452] on input "range" at bounding box center [517, 445] width 262 height 14
drag, startPoint x: 601, startPoint y: 446, endPoint x: 632, endPoint y: 447, distance: 30.4
type input "2"
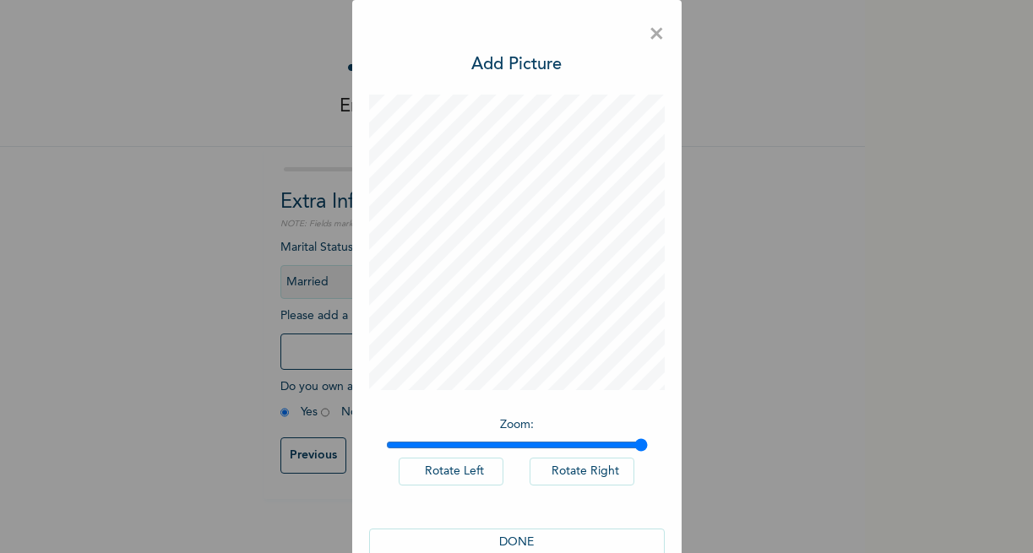
click at [632, 447] on input "range" at bounding box center [517, 445] width 262 height 14
click at [558, 476] on button "Rotate Right" at bounding box center [582, 472] width 105 height 28
click at [437, 477] on button "Rotate Left" at bounding box center [451, 472] width 105 height 28
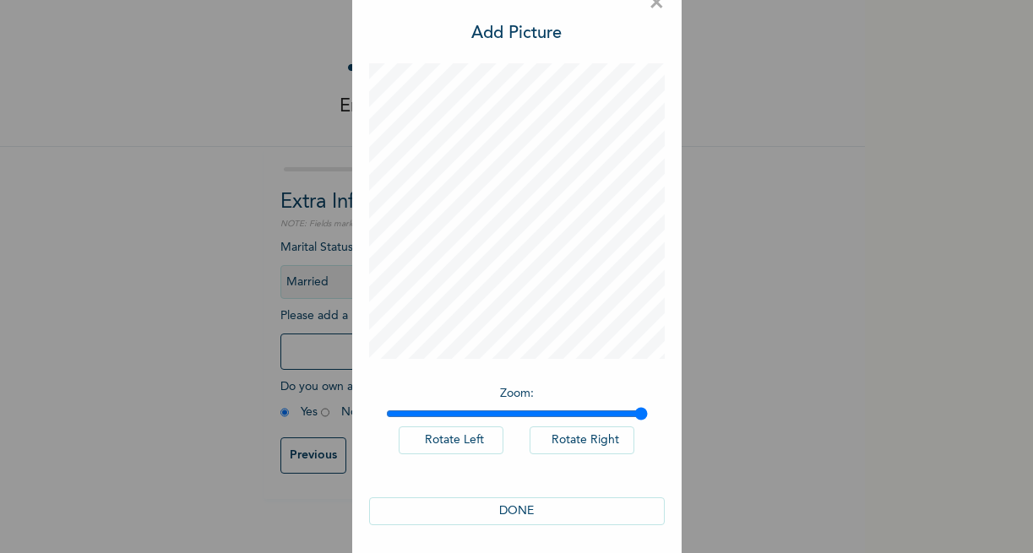
scroll to position [44, 0]
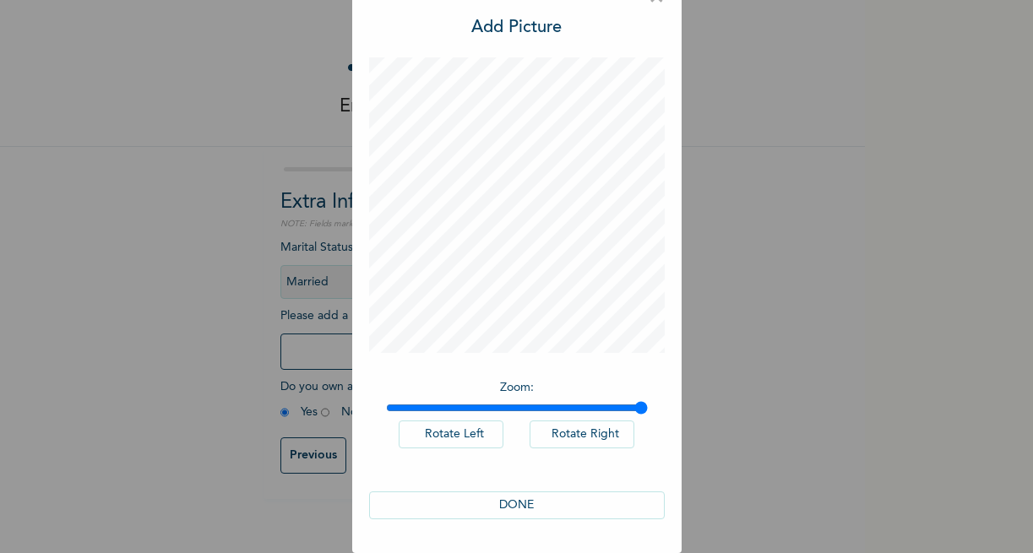
click at [504, 505] on button "DONE" at bounding box center [517, 506] width 296 height 28
click at [506, 429] on div "Marital Status : Select marital status [DEMOGRAPHIC_DATA] Married [DEMOGRAPHIC_…" at bounding box center [432, 334] width 304 height 190
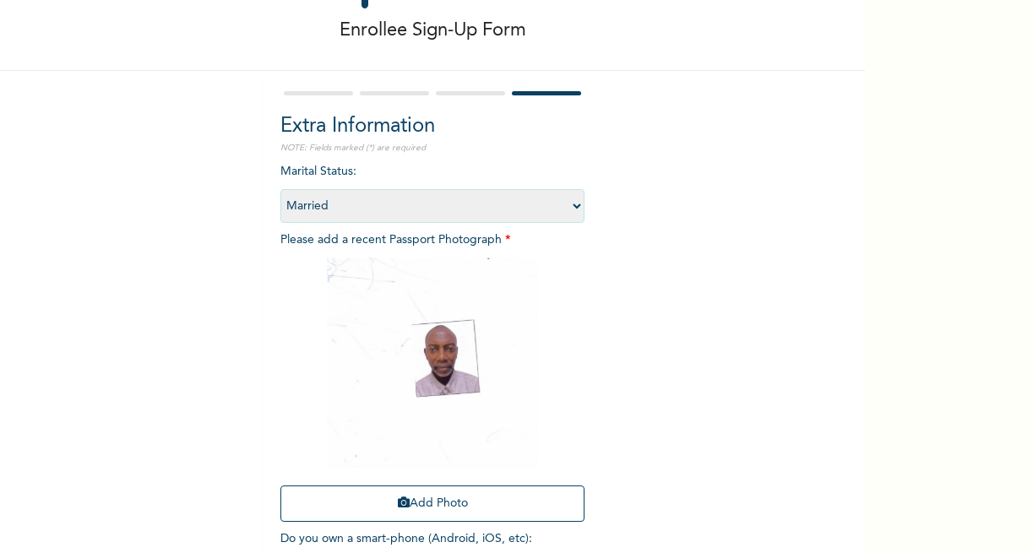
scroll to position [67, 0]
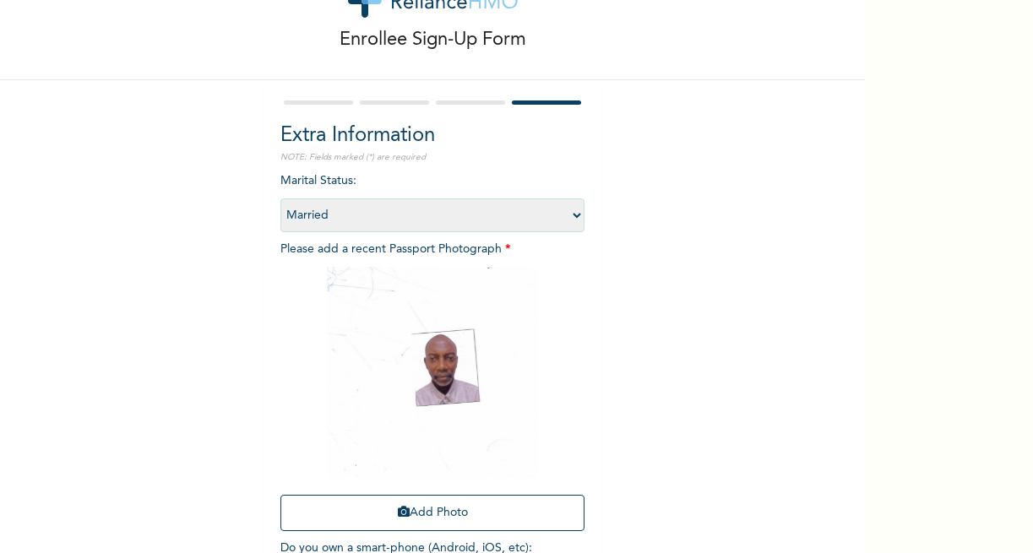
click at [306, 102] on div at bounding box center [318, 102] width 69 height 4
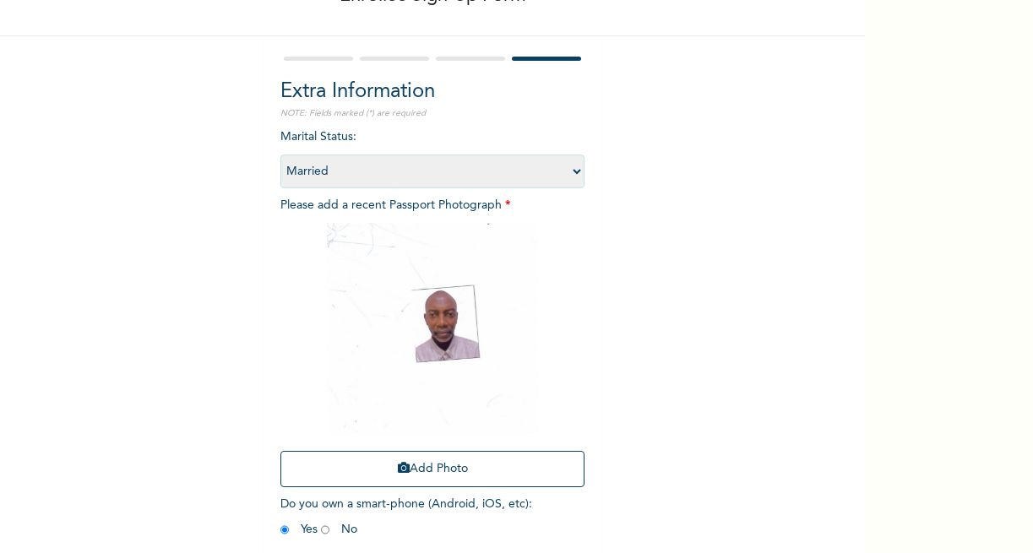
scroll to position [188, 0]
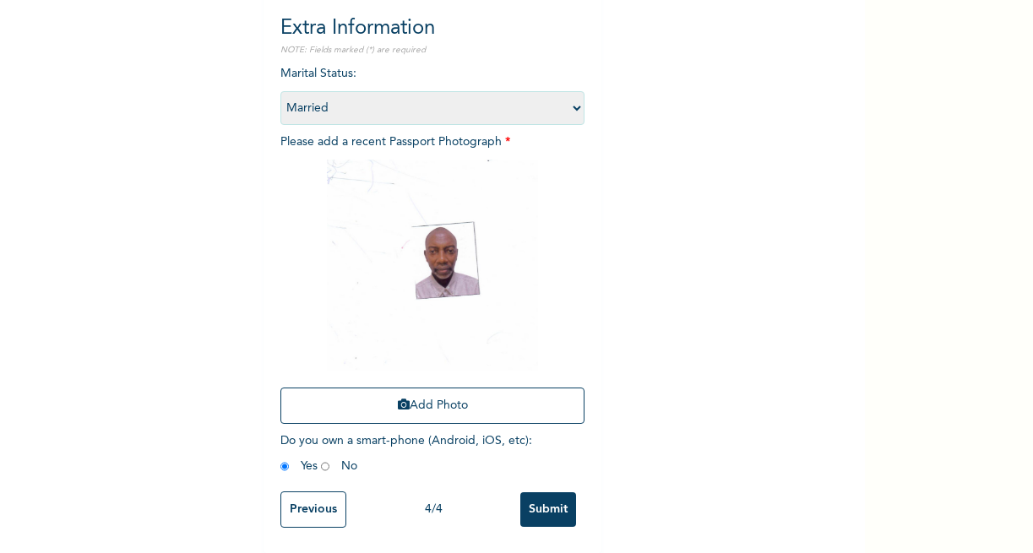
click at [537, 496] on input "Submit" at bounding box center [548, 509] width 56 height 35
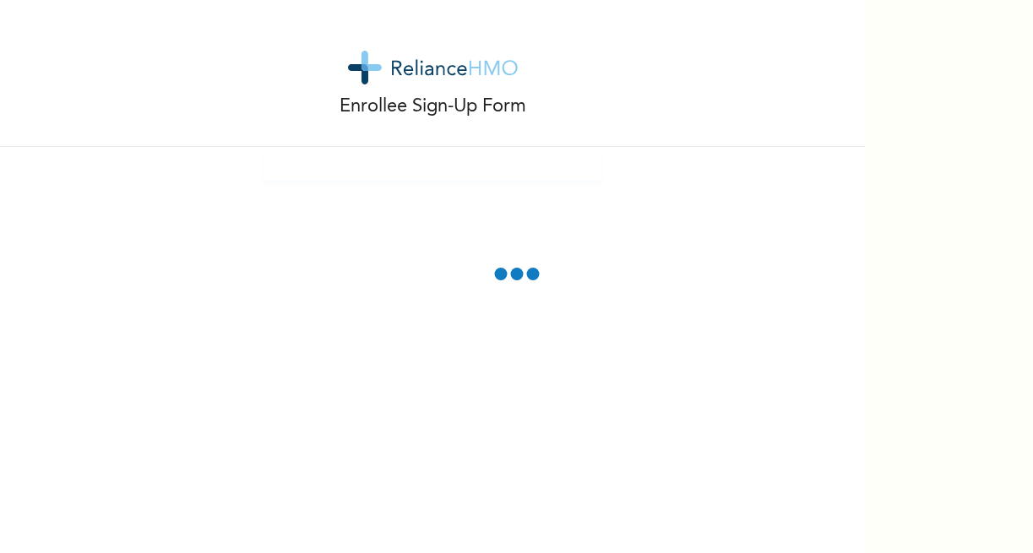
scroll to position [0, 0]
